Goal: Navigation & Orientation: Go to known website

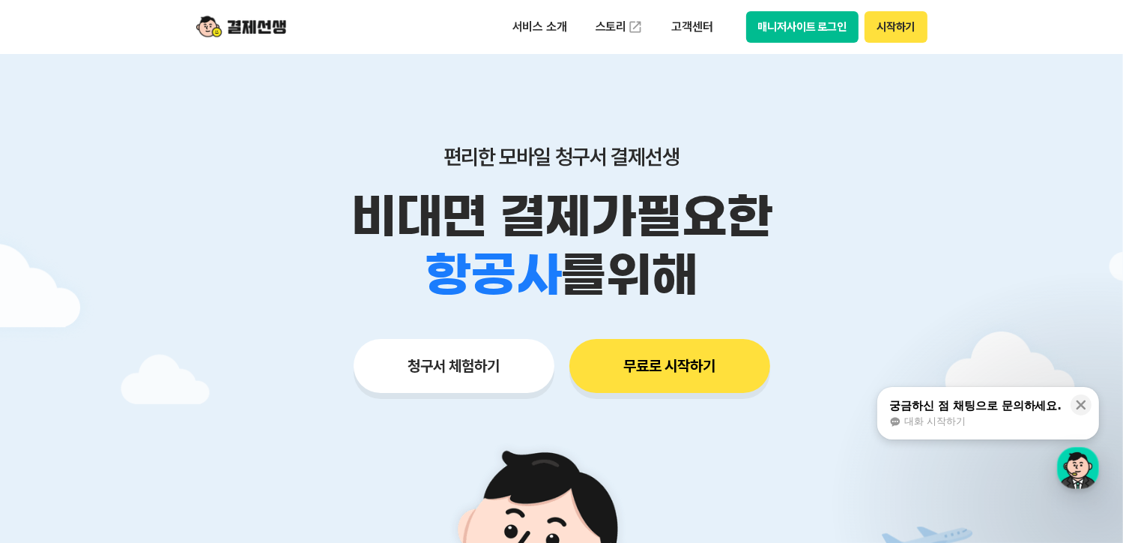
click at [783, 22] on button "매니저사이트 로그인" at bounding box center [802, 26] width 113 height 31
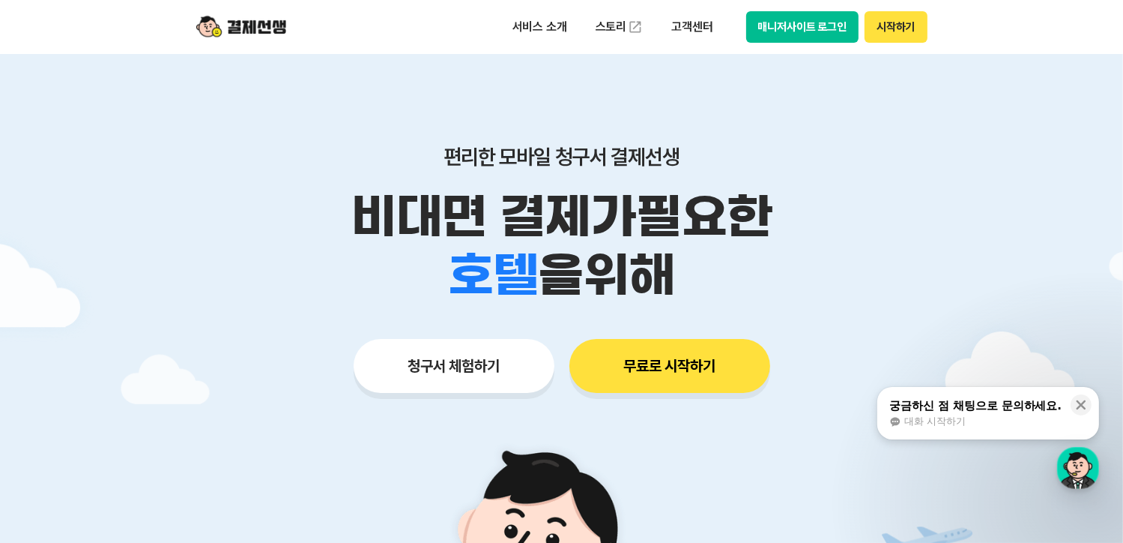
click at [794, 34] on button "매니저사이트 로그인" at bounding box center [802, 26] width 113 height 31
click at [782, 28] on button "매니저사이트 로그인" at bounding box center [802, 26] width 113 height 31
click at [794, 26] on button "매니저사이트 로그인" at bounding box center [802, 26] width 113 height 31
